Goal: Navigation & Orientation: Find specific page/section

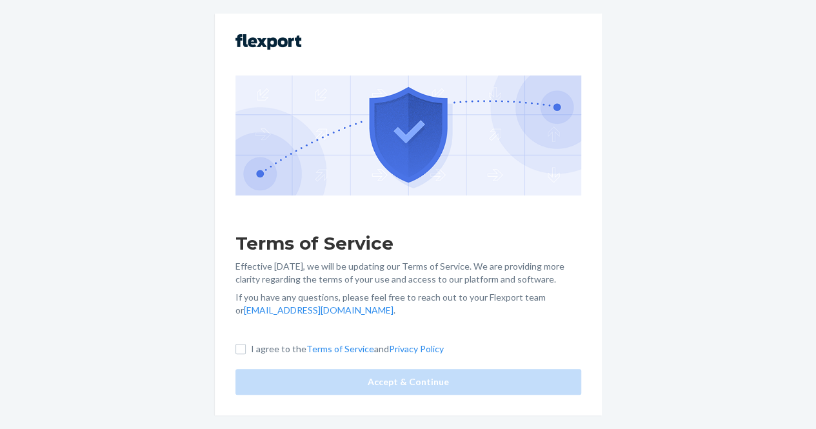
click at [245, 343] on label "I agree to the Terms of Service and Privacy Policy" at bounding box center [339, 349] width 208 height 13
click at [245, 344] on input "I agree to the Terms of Service and Privacy Policy" at bounding box center [240, 349] width 10 height 10
checkbox input "true"
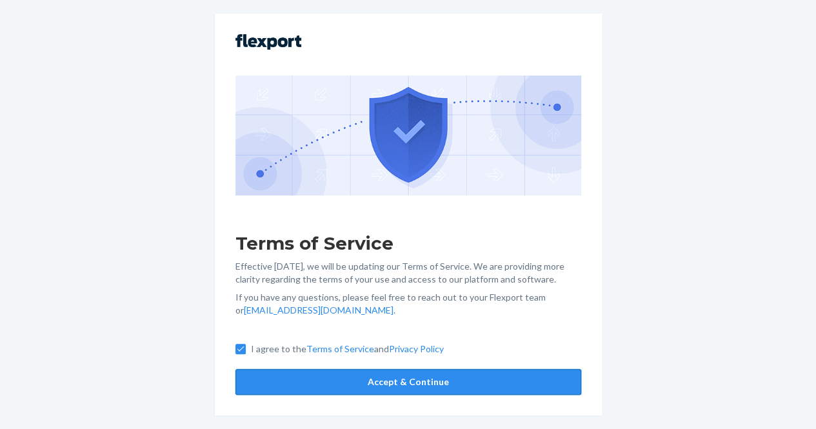
click at [310, 389] on button "Accept & Continue" at bounding box center [408, 382] width 346 height 26
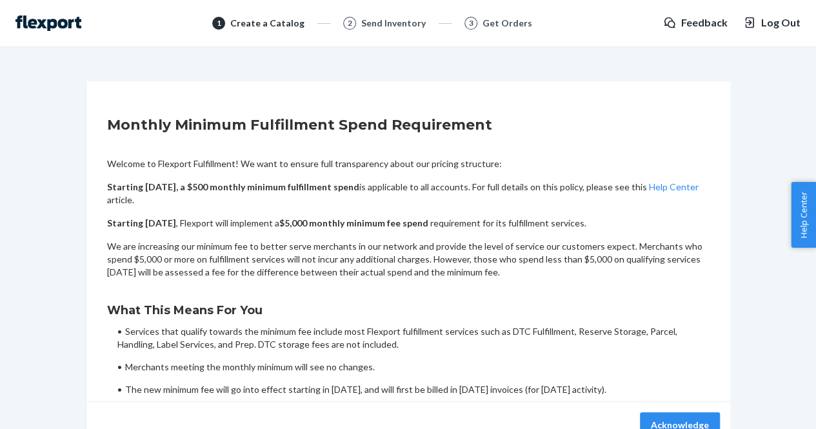
scroll to position [70, 0]
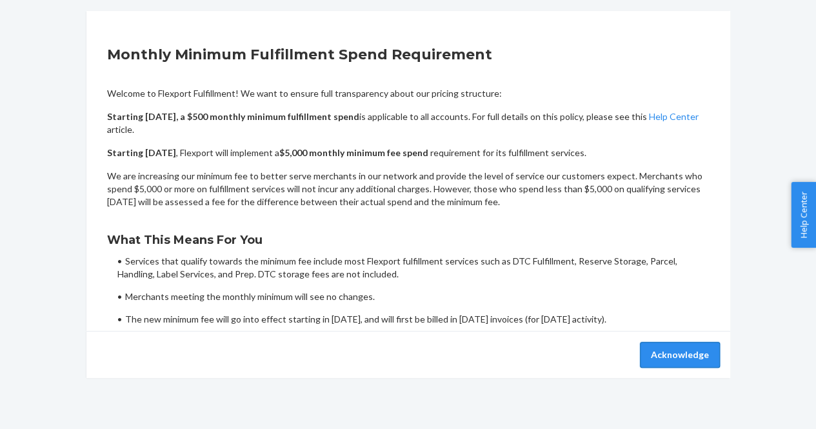
click at [673, 350] on button "Acknowledge" at bounding box center [680, 355] width 80 height 26
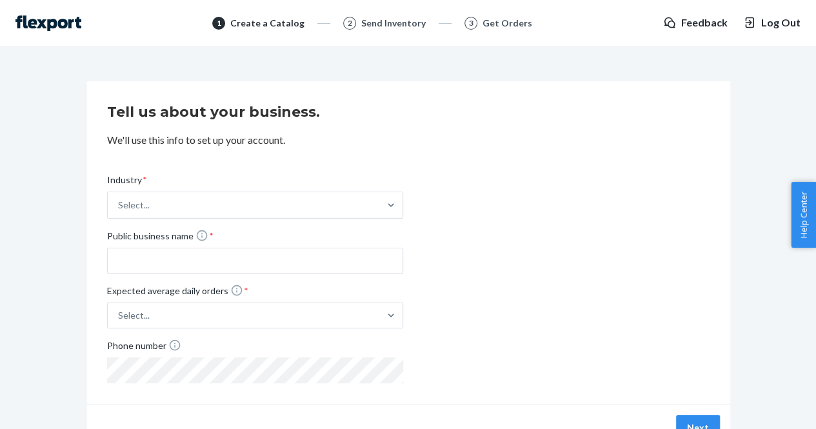
click at [59, 24] on img at bounding box center [48, 22] width 66 height 15
click at [770, 24] on span "Log Out" at bounding box center [780, 22] width 39 height 15
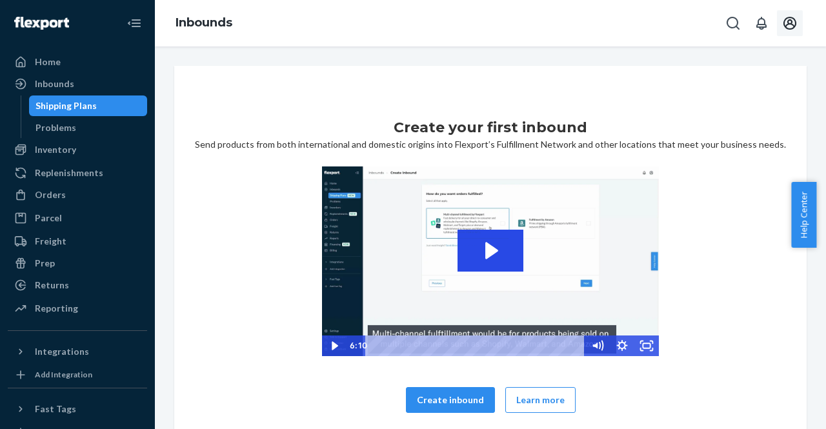
click at [793, 23] on icon "Open account menu" at bounding box center [789, 22] width 15 height 15
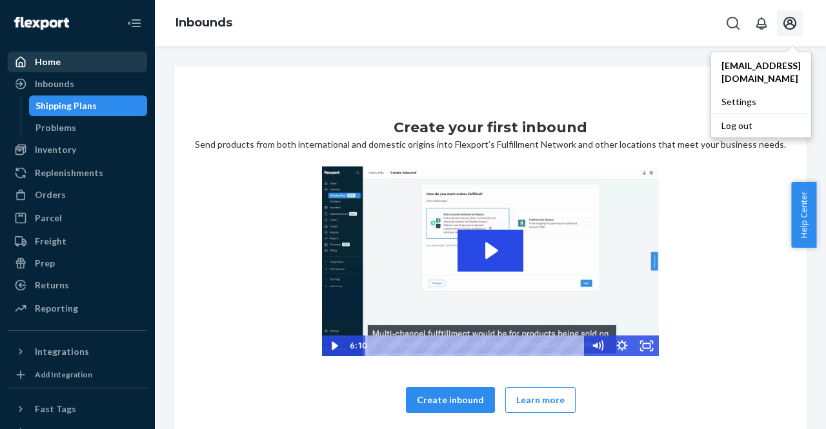
click at [86, 70] on div "Home" at bounding box center [77, 62] width 137 height 18
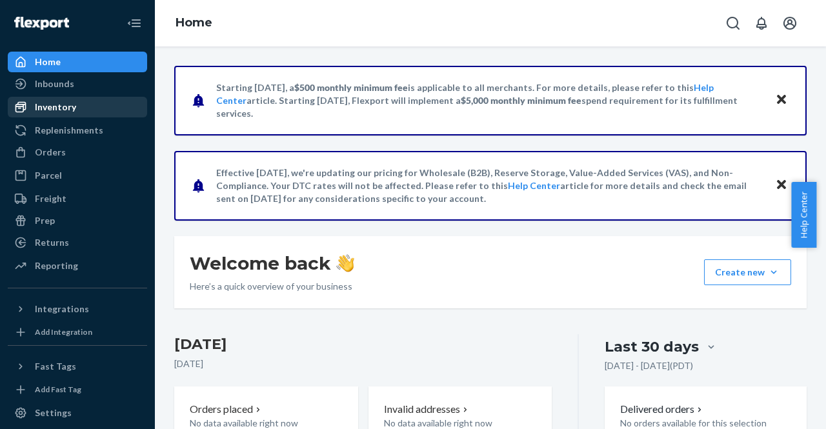
click at [94, 105] on div "Inventory" at bounding box center [77, 107] width 137 height 18
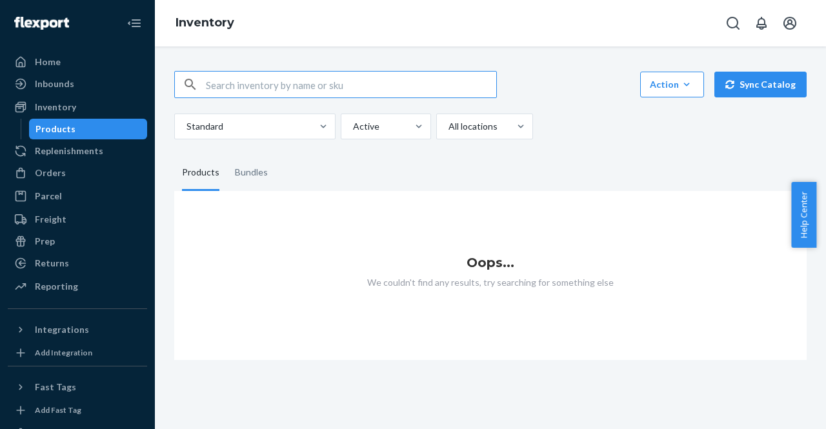
paste input "DEDVSR8XGJJ"
type input "DEDVSR8XGJJ"
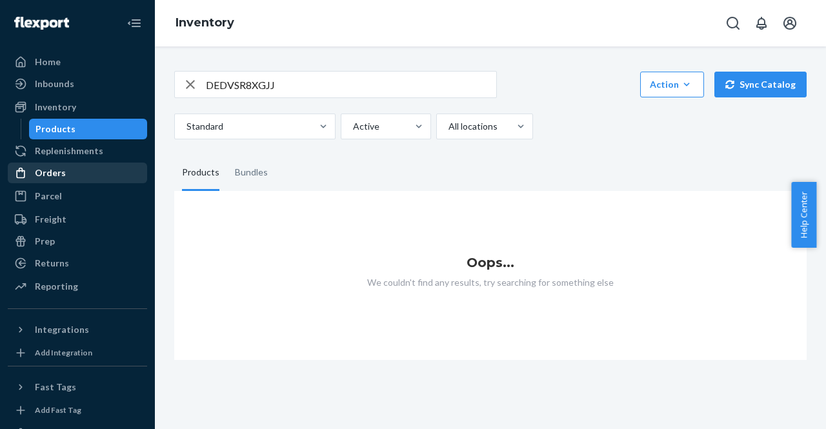
click at [107, 166] on div "Orders" at bounding box center [77, 173] width 137 height 18
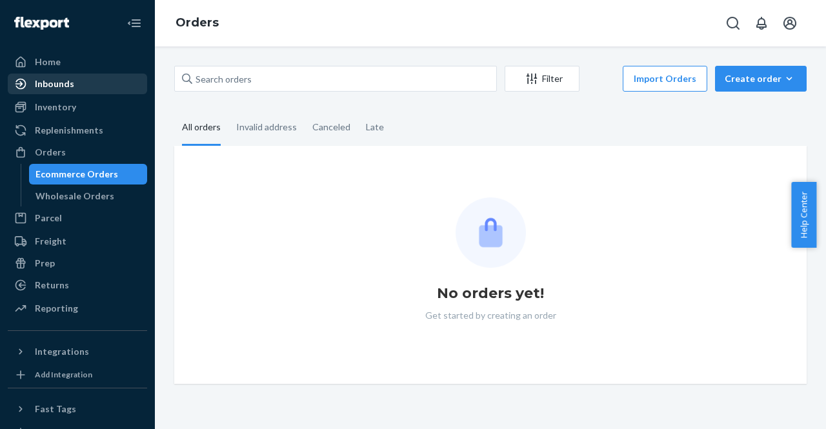
click at [105, 87] on div "Inbounds" at bounding box center [77, 84] width 137 height 18
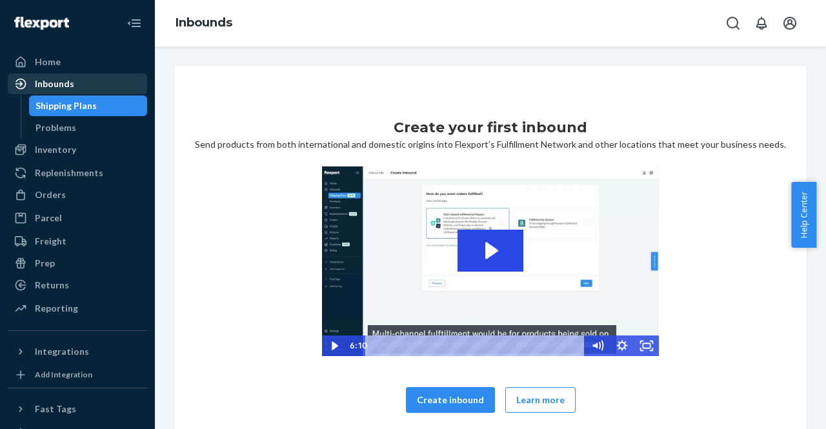
click at [85, 81] on div "Inbounds" at bounding box center [77, 84] width 137 height 18
click at [85, 63] on div "Home" at bounding box center [77, 62] width 137 height 18
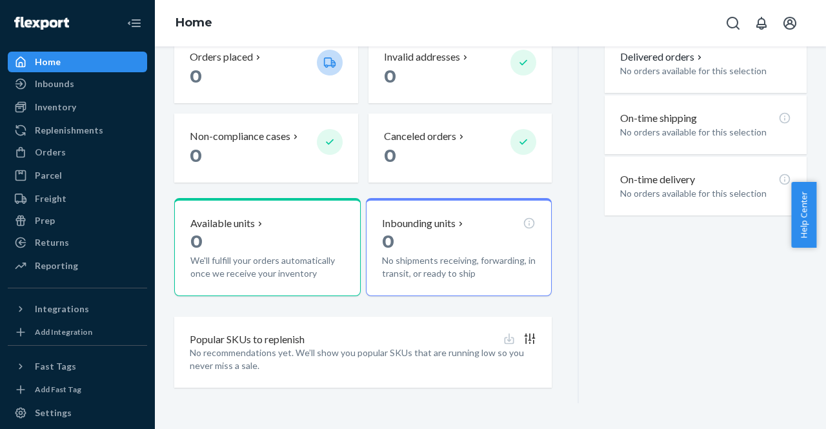
scroll to position [75, 0]
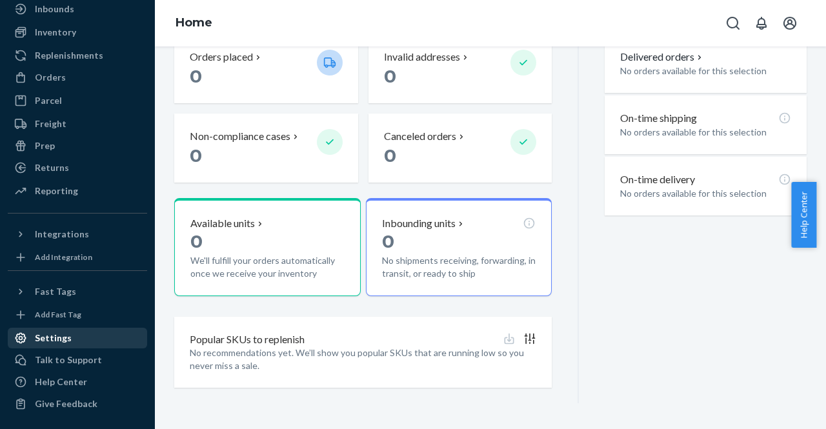
click at [75, 334] on div "Settings" at bounding box center [77, 338] width 137 height 18
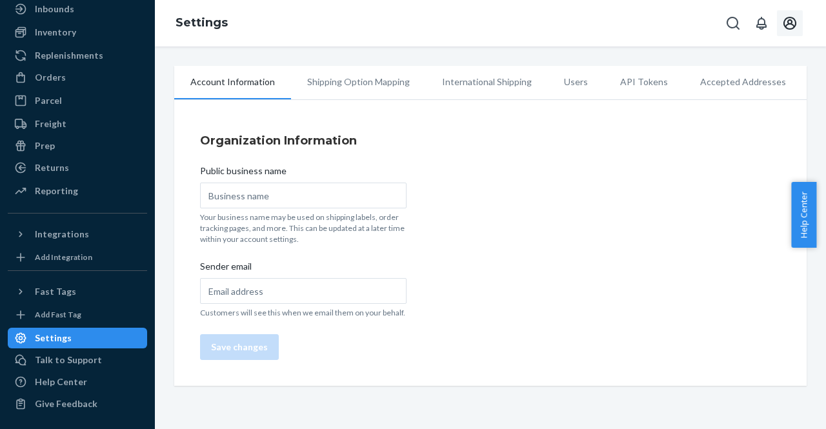
click at [797, 24] on icon "Open account menu" at bounding box center [789, 22] width 15 height 15
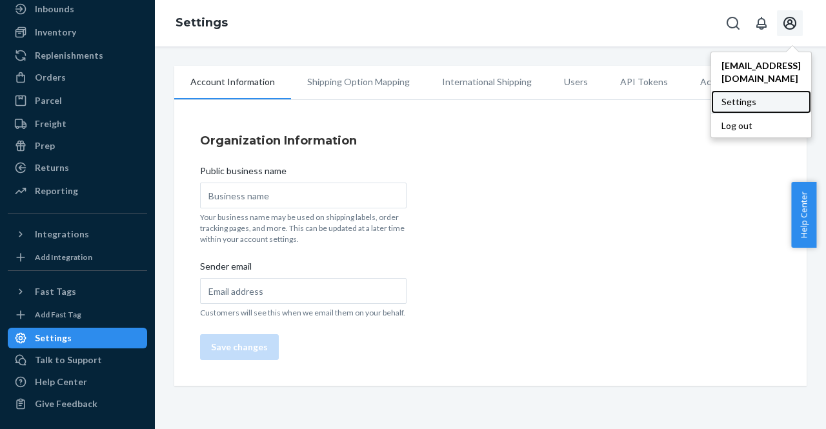
click at [746, 90] on div "Settings" at bounding box center [761, 101] width 100 height 23
click at [732, 90] on div "Settings" at bounding box center [761, 101] width 100 height 23
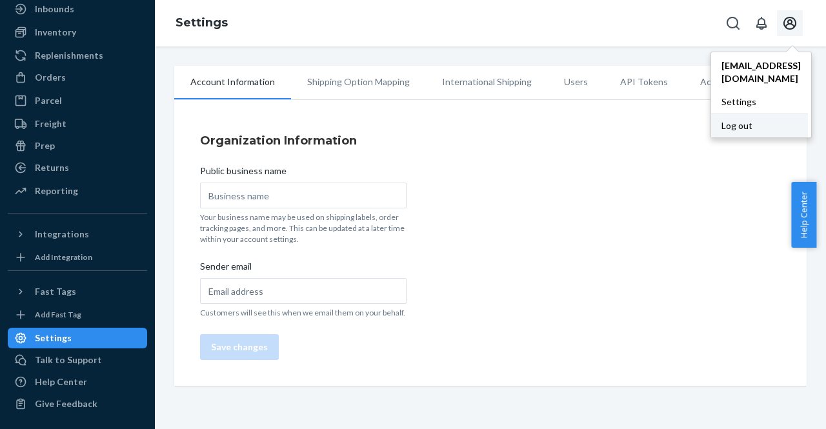
click at [728, 114] on div "Log out" at bounding box center [759, 126] width 97 height 24
